Goal: Entertainment & Leisure: Consume media (video, audio)

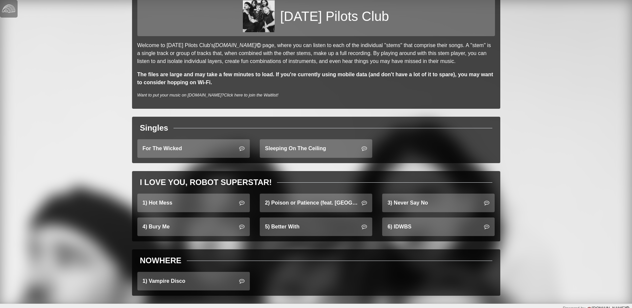
scroll to position [31, 0]
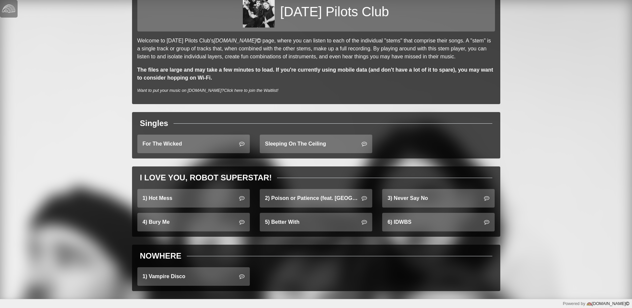
click at [540, 101] on div "[DATE] Pilots Club Welcome to [DATE] Pilots Club's [DOMAIN_NAME] page, where yo…" at bounding box center [316, 134] width 632 height 330
drag, startPoint x: 540, startPoint y: 101, endPoint x: 545, endPoint y: 96, distance: 6.8
click at [545, 96] on div "[DATE] Pilots Club Welcome to [DATE] Pilots Club's [DOMAIN_NAME] page, where yo…" at bounding box center [316, 134] width 632 height 330
click at [562, 103] on div "[DATE] Pilots Club Welcome to [DATE] Pilots Club's [DOMAIN_NAME] page, where yo…" at bounding box center [316, 134] width 632 height 330
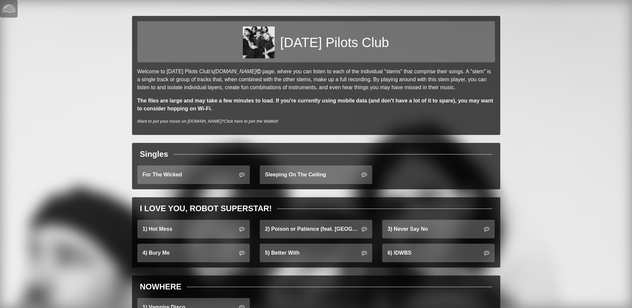
drag, startPoint x: 538, startPoint y: 177, endPoint x: 536, endPoint y: -12, distance: 189.1
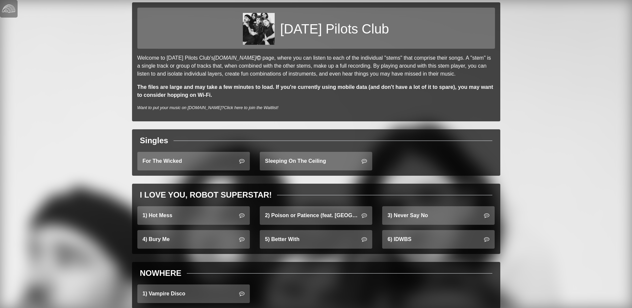
scroll to position [31, 0]
